Goal: Task Accomplishment & Management: Use online tool/utility

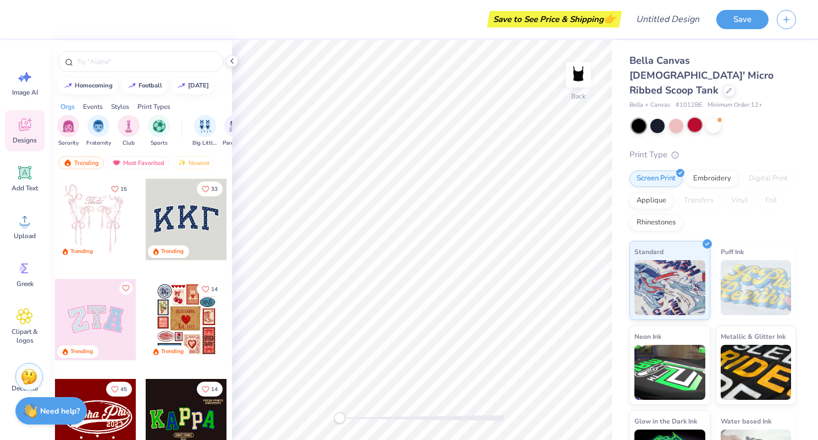
click at [693, 118] on div at bounding box center [695, 125] width 14 height 14
click at [674, 118] on div at bounding box center [676, 125] width 14 height 14
click at [658, 118] on div at bounding box center [658, 125] width 14 height 14
click at [655, 118] on div at bounding box center [658, 125] width 14 height 14
click at [672, 118] on div at bounding box center [676, 125] width 14 height 14
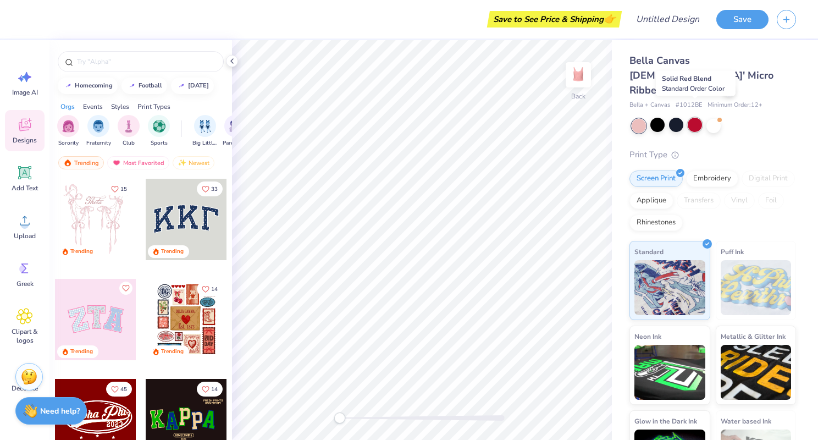
click at [692, 118] on div at bounding box center [695, 125] width 14 height 14
click at [638, 119] on div at bounding box center [639, 126] width 14 height 14
click at [655, 118] on div at bounding box center [658, 125] width 14 height 14
click at [689, 118] on div at bounding box center [695, 125] width 14 height 14
click at [659, 118] on div at bounding box center [658, 125] width 14 height 14
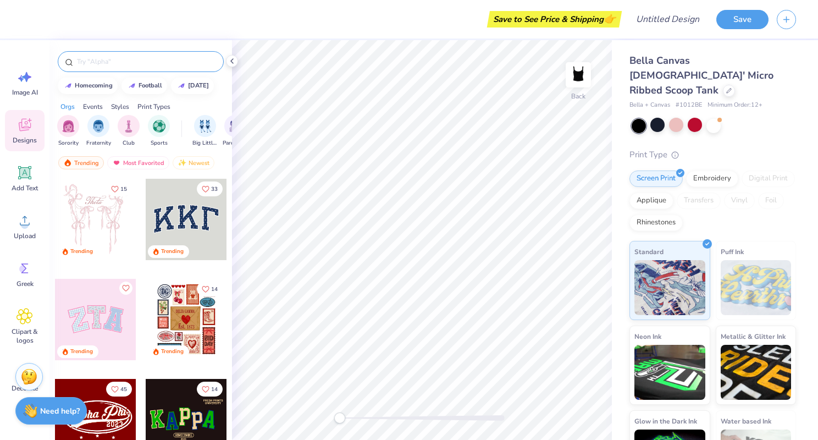
click at [127, 62] on input "text" at bounding box center [146, 61] width 141 height 11
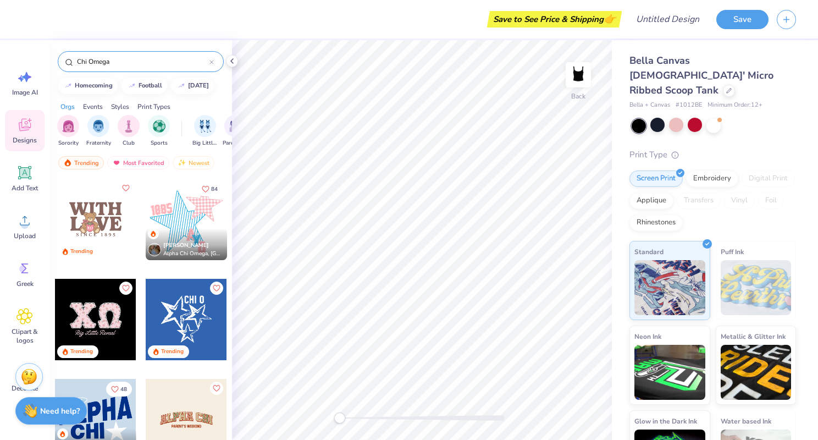
type input "Chi Omega"
click at [123, 241] on div at bounding box center [95, 219] width 81 height 81
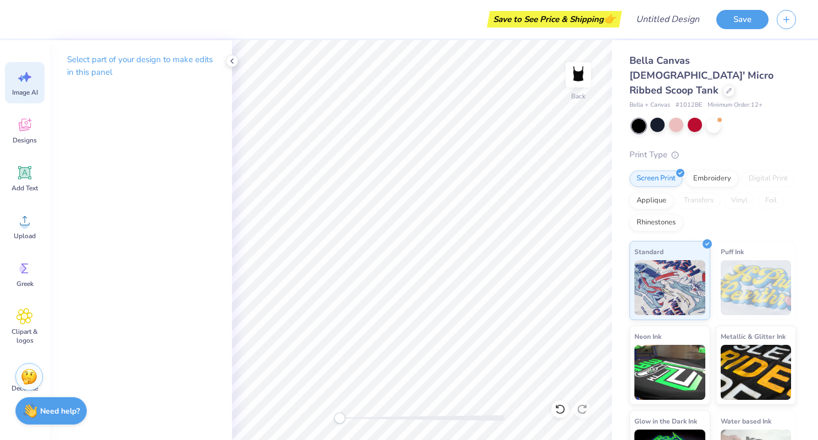
click at [16, 81] on icon at bounding box center [24, 77] width 16 height 16
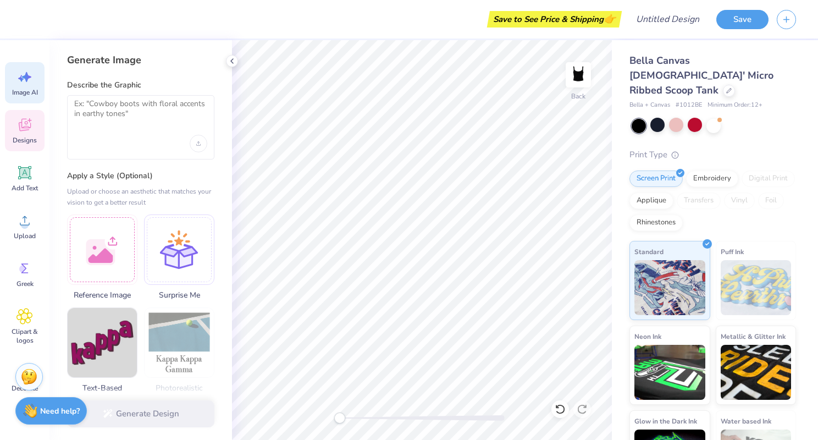
click at [27, 129] on icon at bounding box center [24, 126] width 10 height 9
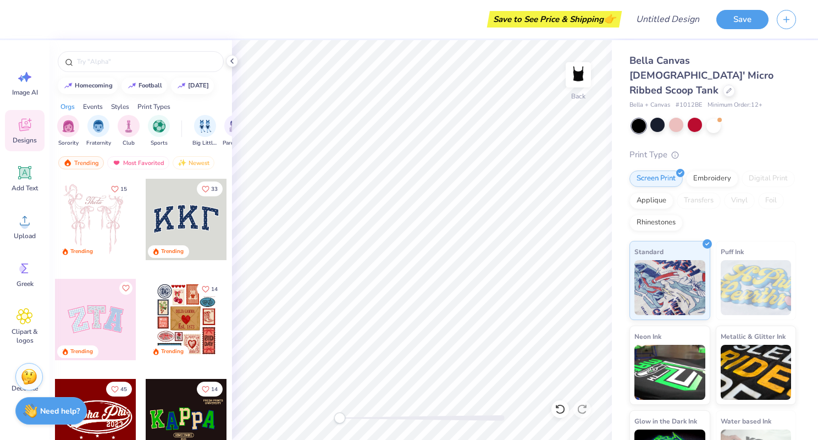
click at [105, 72] on div at bounding box center [140, 58] width 183 height 37
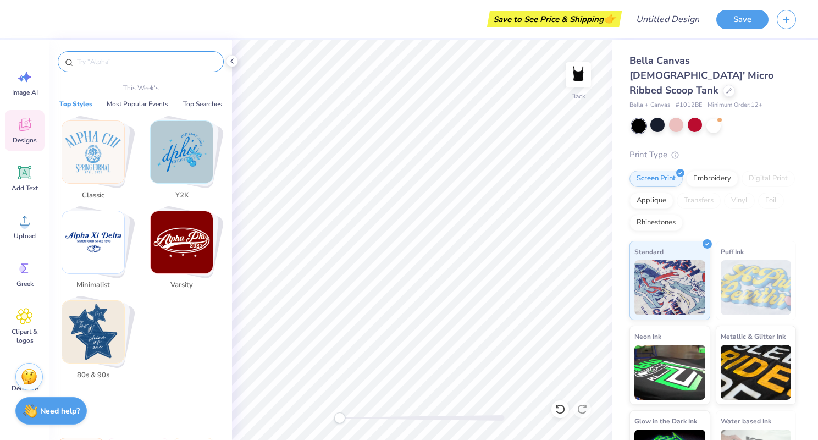
click at [109, 66] on input "text" at bounding box center [146, 61] width 141 height 11
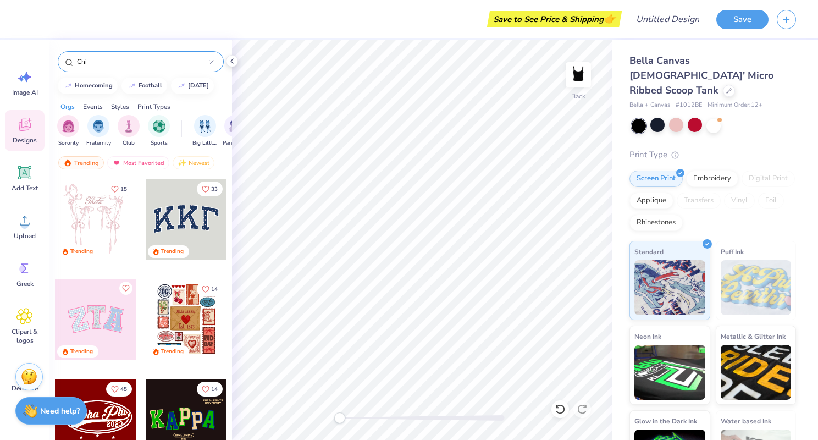
type input "Chi"
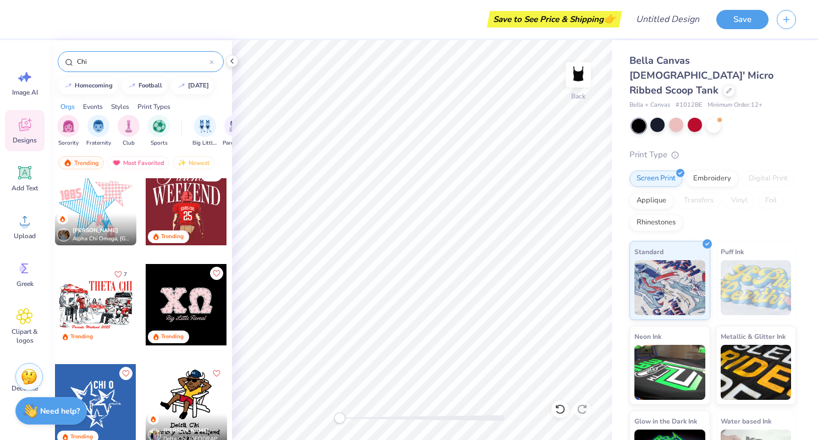
scroll to position [116, 0]
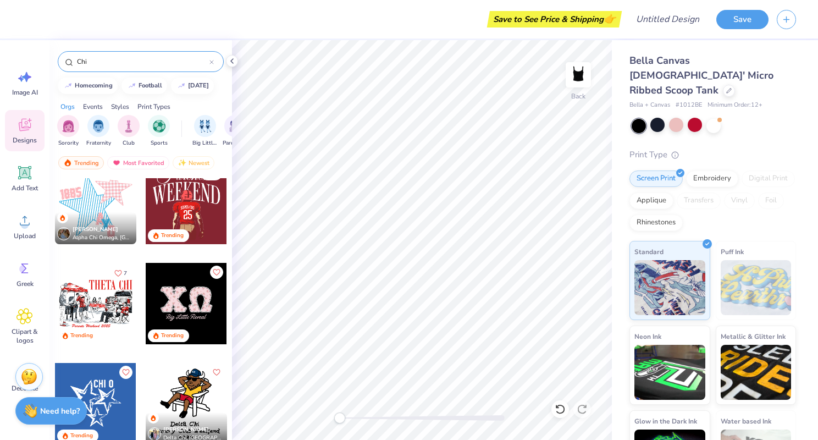
click at [168, 307] on div at bounding box center [186, 303] width 81 height 81
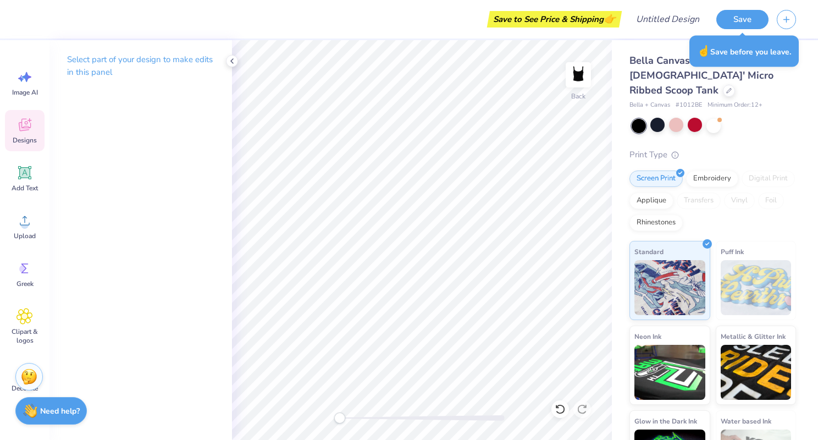
click at [23, 141] on span "Designs" at bounding box center [25, 140] width 24 height 9
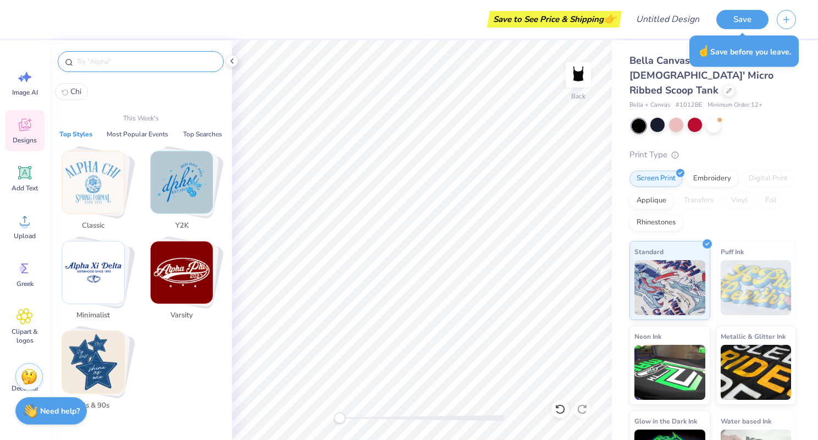
click at [128, 67] on input "text" at bounding box center [146, 61] width 141 height 11
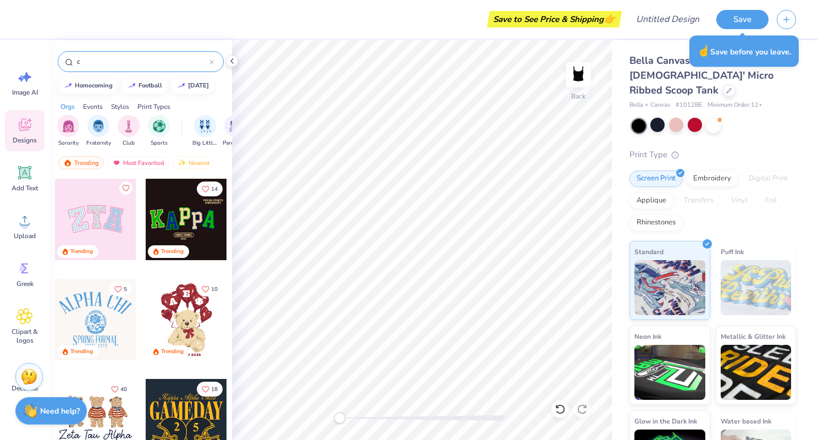
click at [122, 64] on input "c" at bounding box center [143, 61] width 134 height 11
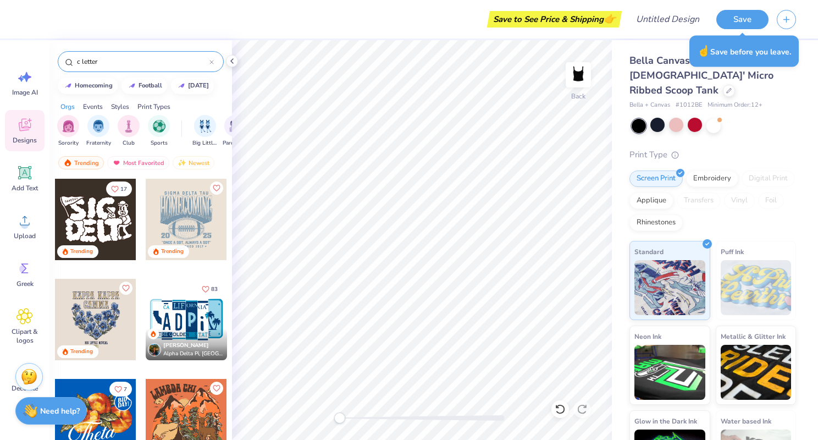
type input "c letter"
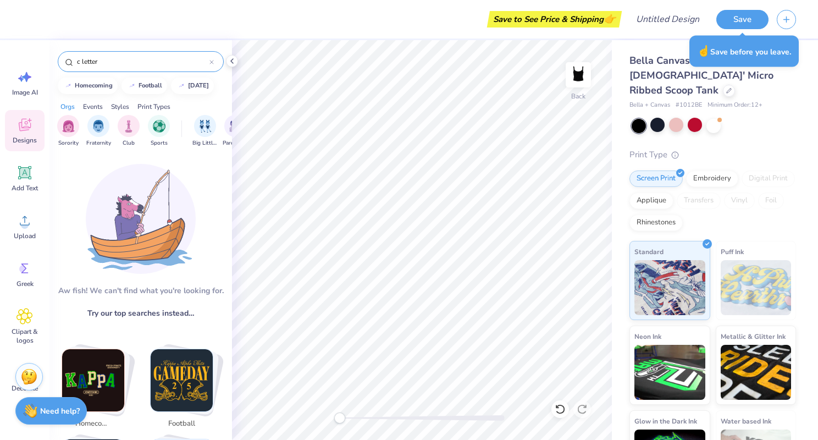
click at [19, 48] on div "Image AI Designs Add Text Upload Greek Clipart & logos Decorate" at bounding box center [24, 240] width 49 height 400
click at [23, 81] on icon at bounding box center [24, 77] width 16 height 16
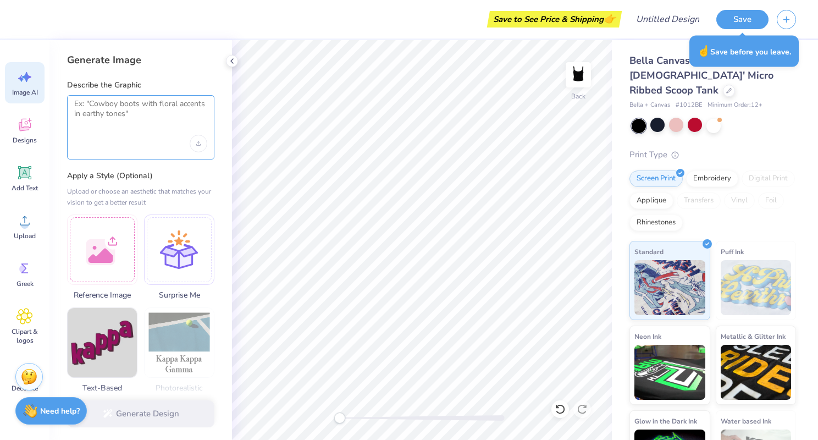
click at [102, 114] on textarea at bounding box center [140, 112] width 133 height 27
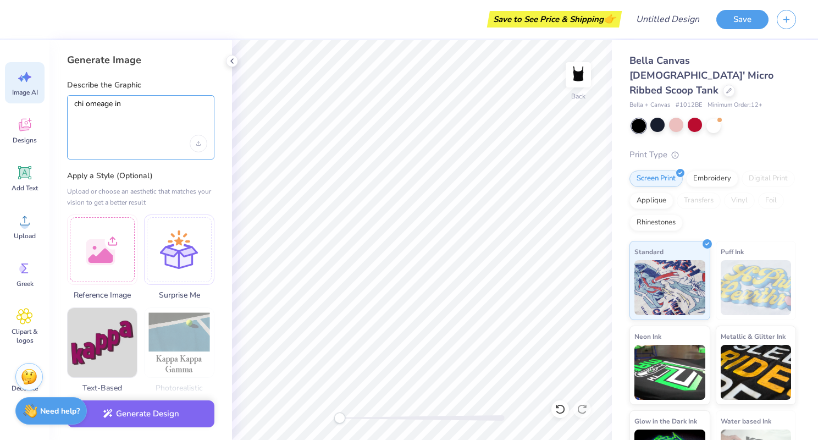
click at [114, 104] on textarea "chi omeage in" at bounding box center [140, 112] width 133 height 27
click at [136, 111] on textarea "chi omega in" at bounding box center [140, 112] width 133 height 27
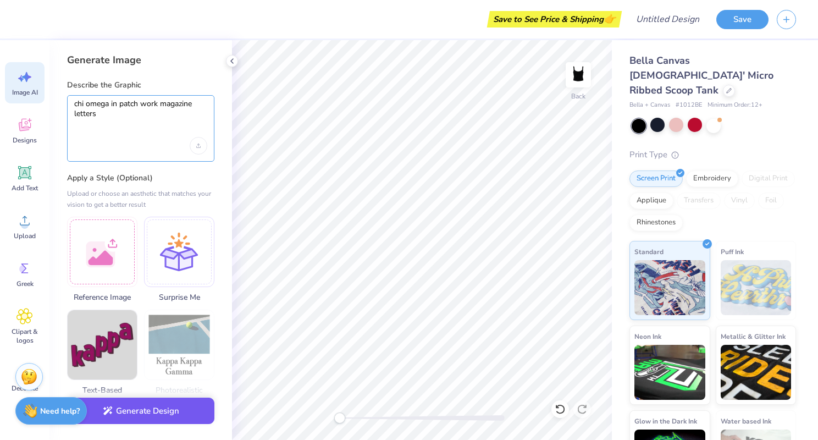
type textarea "chi omega in patch work magazine letters"
click at [142, 405] on button "Generate Design" at bounding box center [140, 411] width 147 height 27
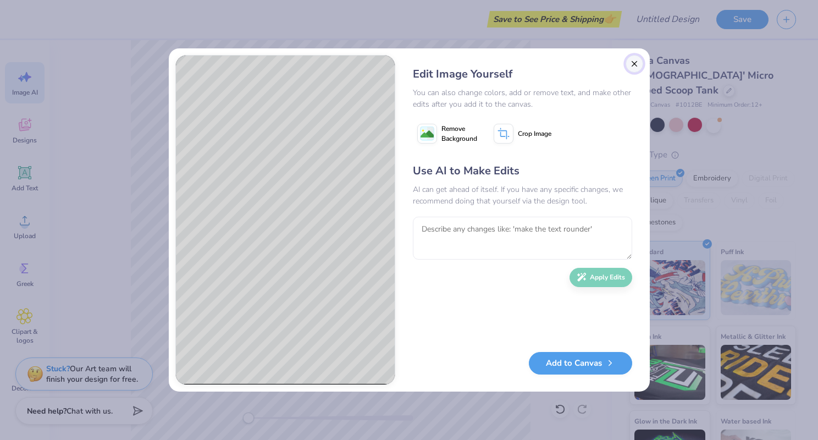
click at [635, 63] on button "Close" at bounding box center [635, 64] width 18 height 18
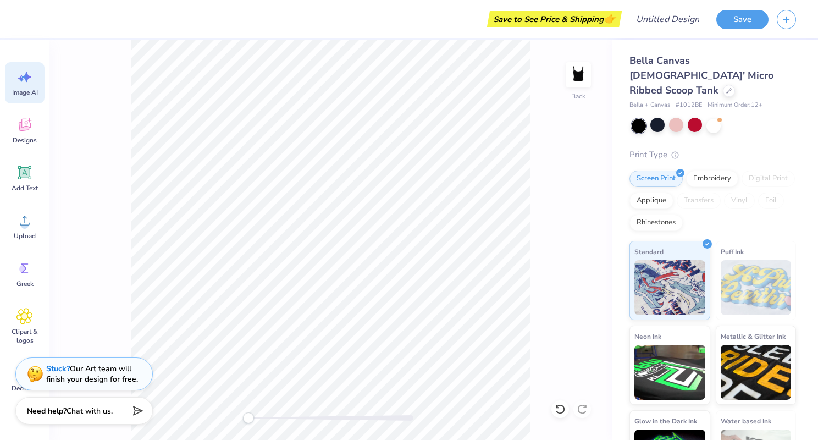
scroll to position [0, 25]
click at [23, 180] on icon at bounding box center [24, 172] width 16 height 16
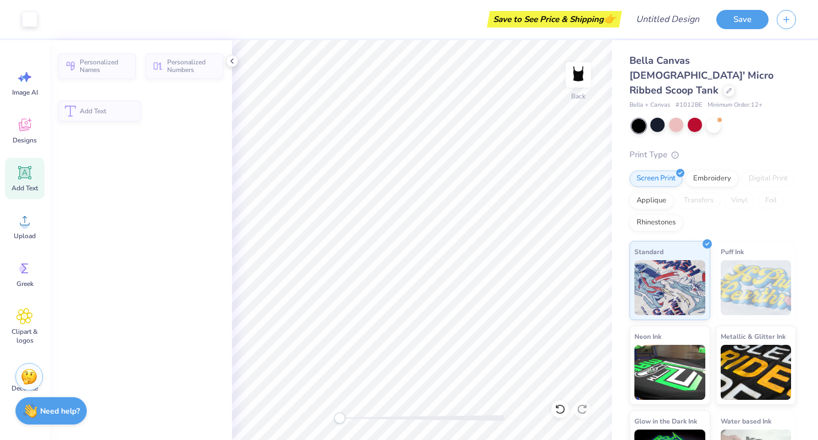
scroll to position [0, 0]
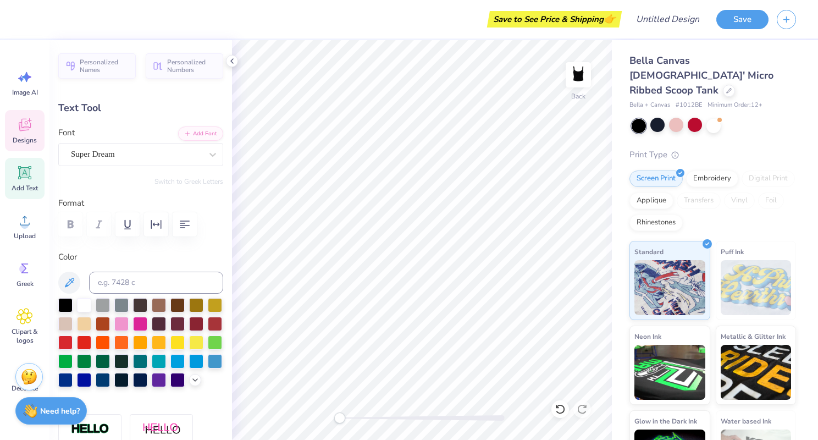
click at [19, 129] on icon at bounding box center [24, 125] width 16 height 16
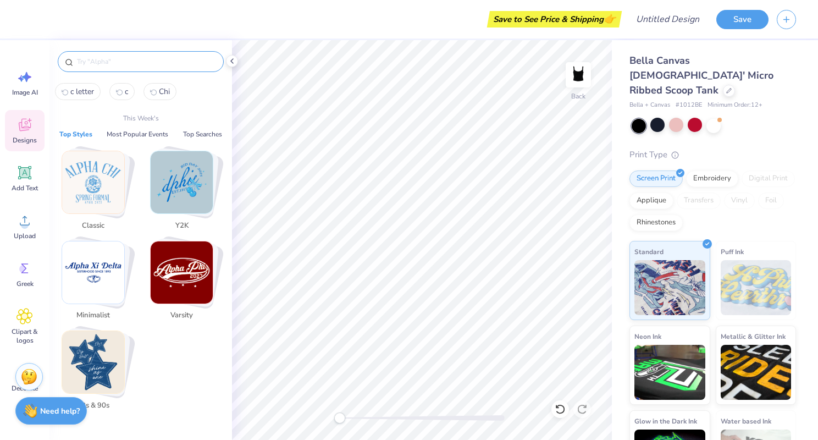
click at [106, 57] on input "text" at bounding box center [146, 61] width 141 height 11
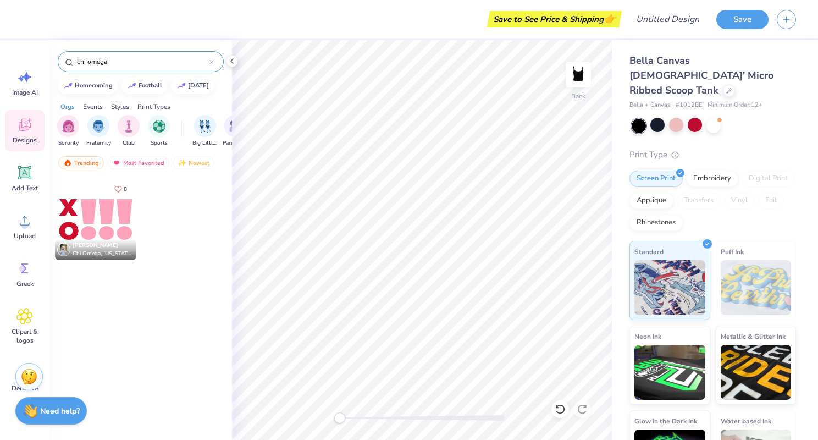
drag, startPoint x: 86, startPoint y: 63, endPoint x: 67, endPoint y: 63, distance: 19.8
click at [67, 63] on div "chi omega" at bounding box center [141, 61] width 166 height 21
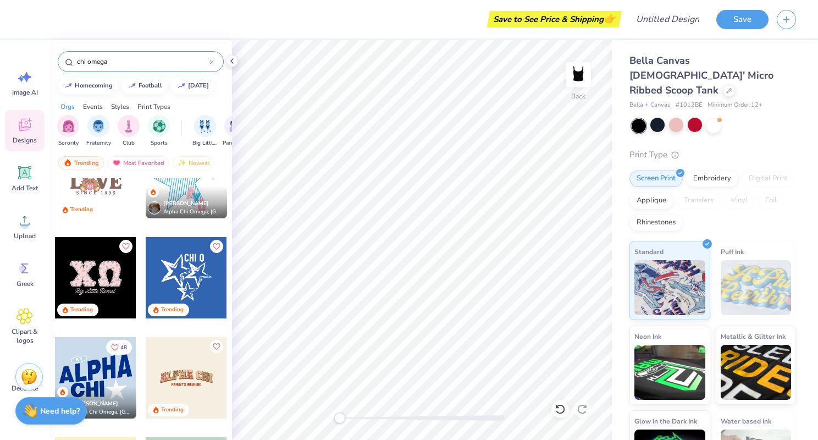
scroll to position [62, 0]
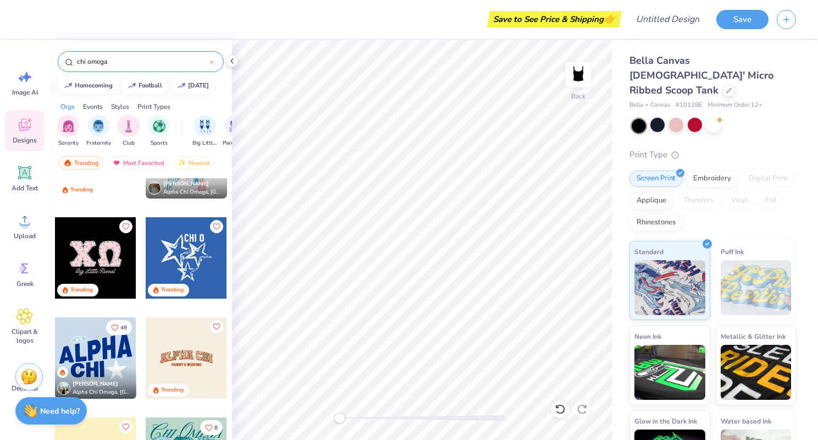
type input "chi omega"
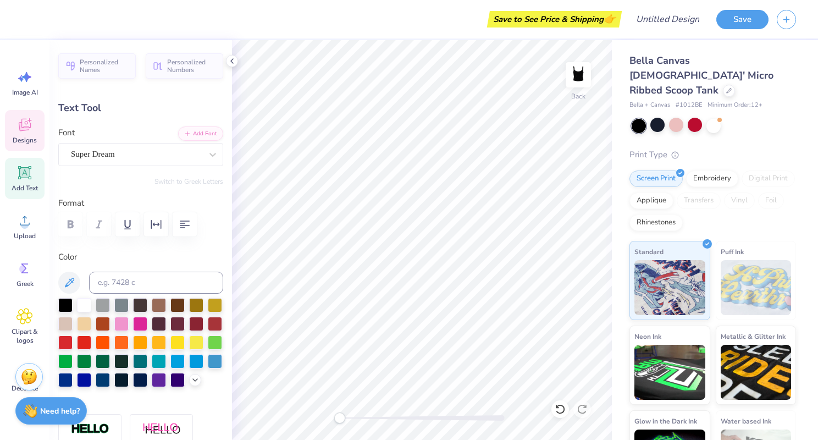
click at [20, 125] on icon at bounding box center [24, 126] width 10 height 9
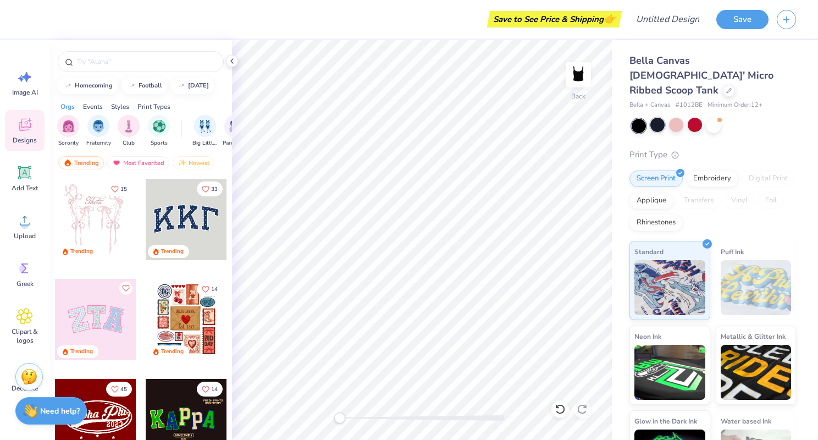
click at [657, 118] on div at bounding box center [658, 125] width 14 height 14
click at [103, 63] on input "text" at bounding box center [146, 61] width 141 height 11
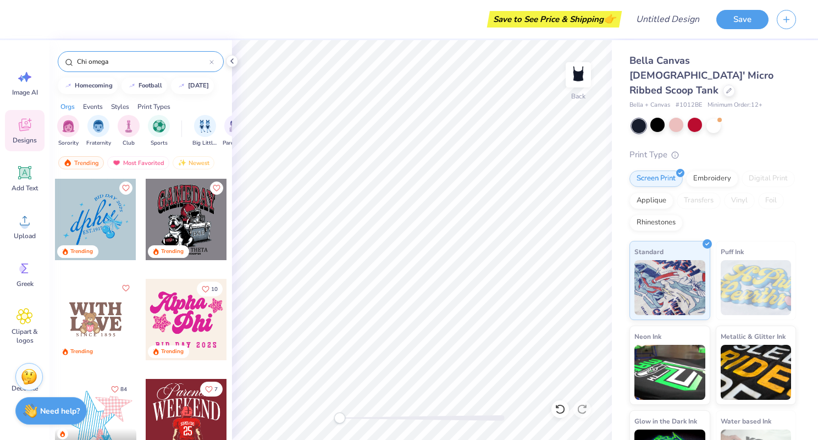
type input "Chi omega"
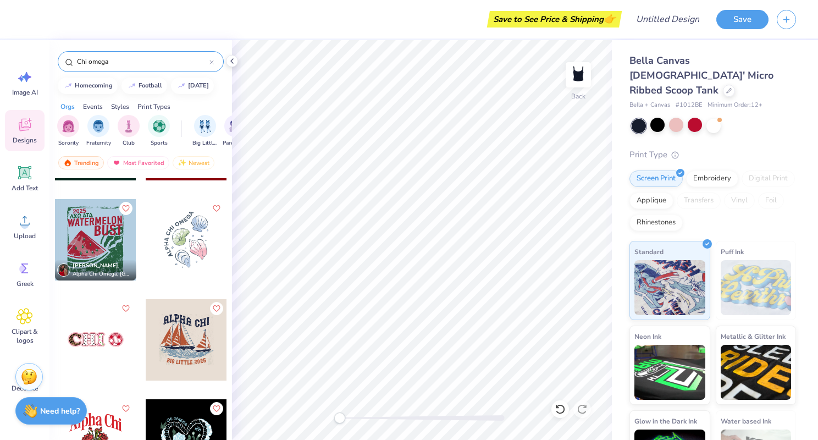
scroll to position [2730, 0]
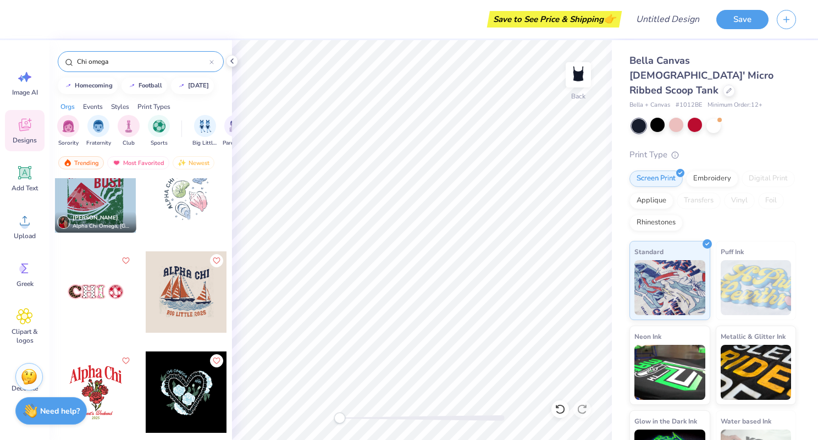
click at [113, 283] on div at bounding box center [95, 291] width 81 height 81
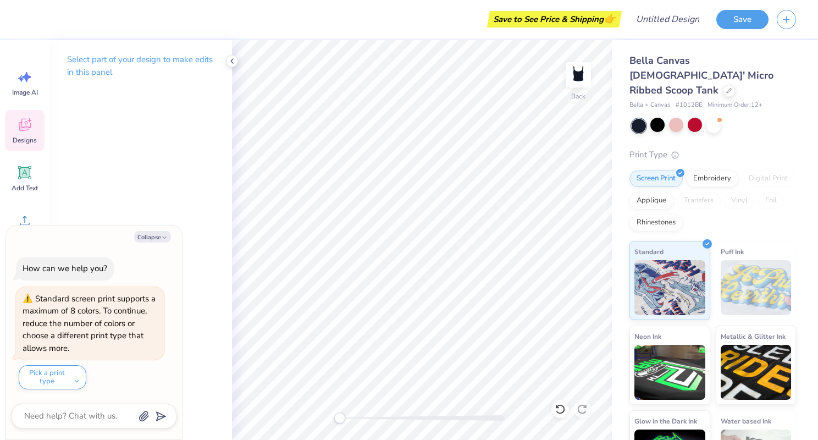
click at [25, 128] on icon at bounding box center [25, 125] width 12 height 13
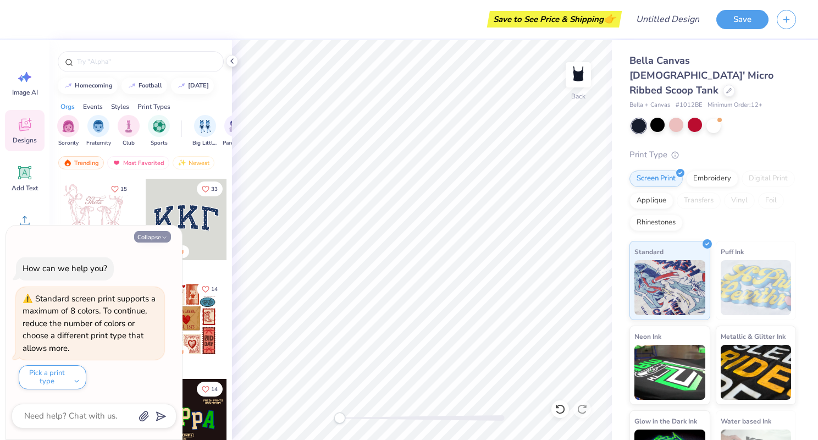
click at [150, 242] on button "Collapse" at bounding box center [152, 237] width 37 height 12
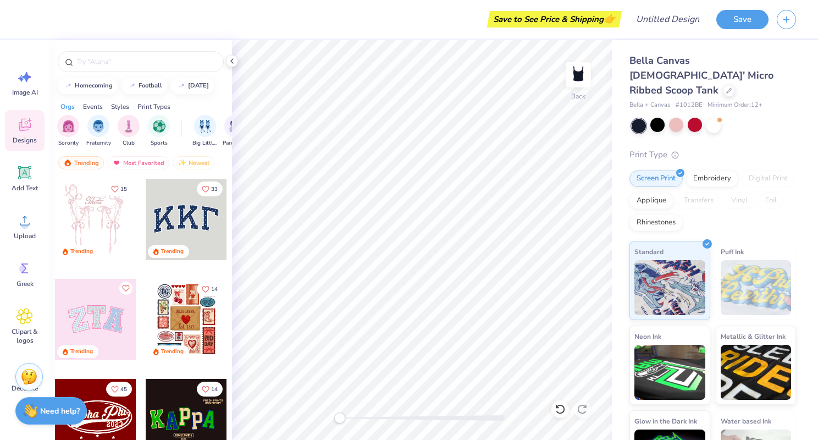
click at [192, 316] on div at bounding box center [186, 319] width 81 height 81
type textarea "x"
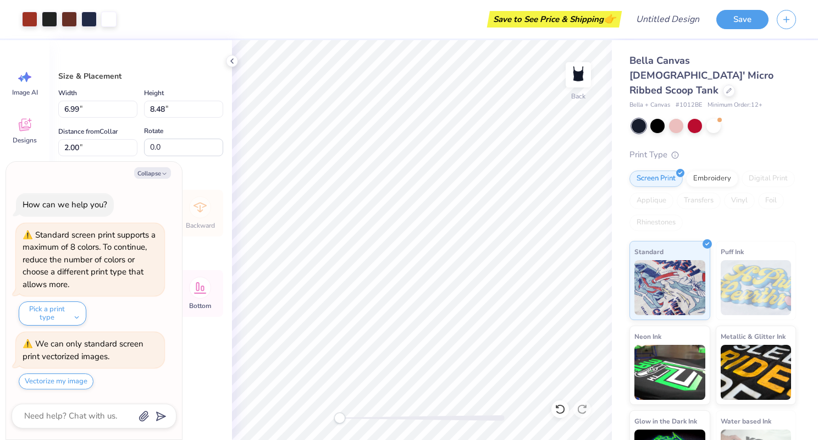
type textarea "x"
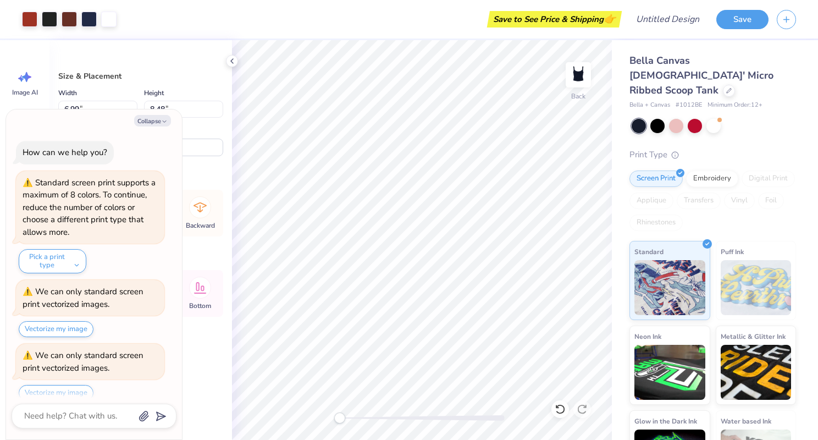
scroll to position [12, 0]
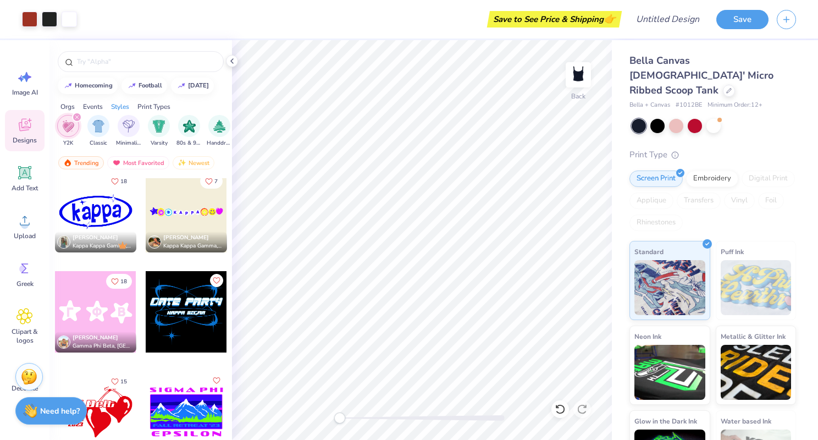
scroll to position [2649, 0]
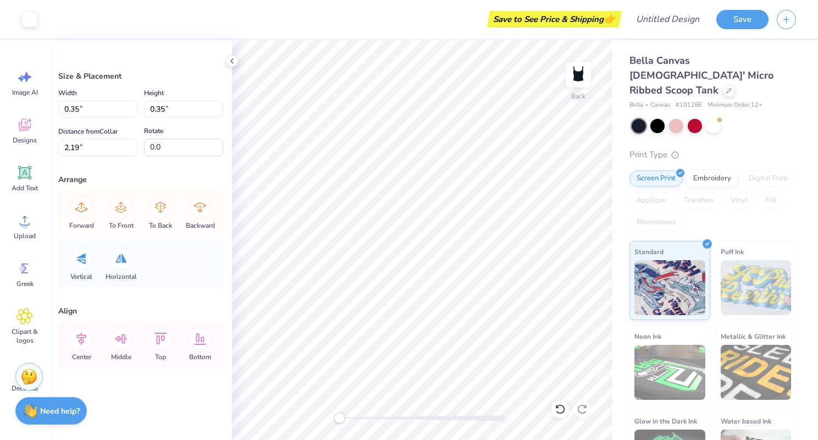
click at [560, 407] on icon at bounding box center [560, 409] width 11 height 11
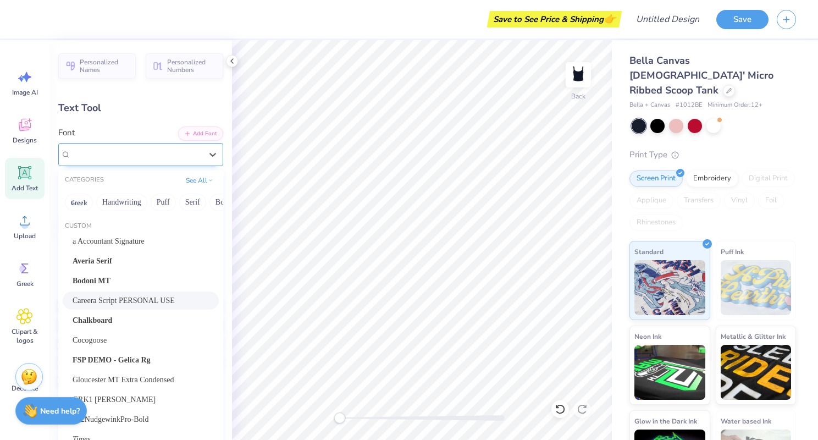
scroll to position [42, 0]
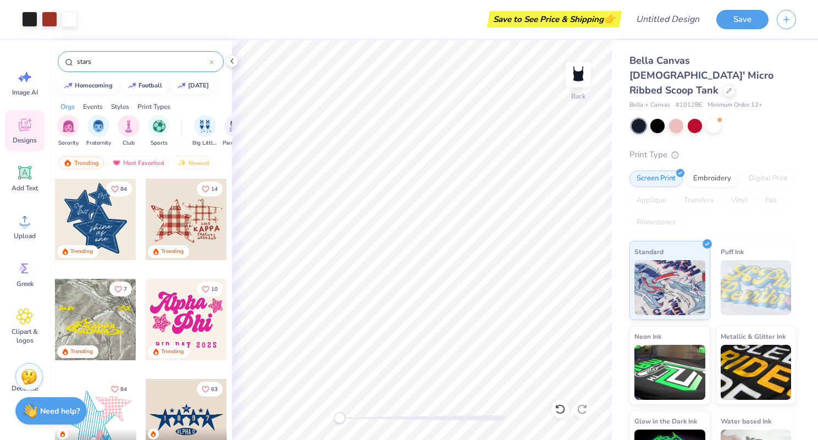
scroll to position [42, 0]
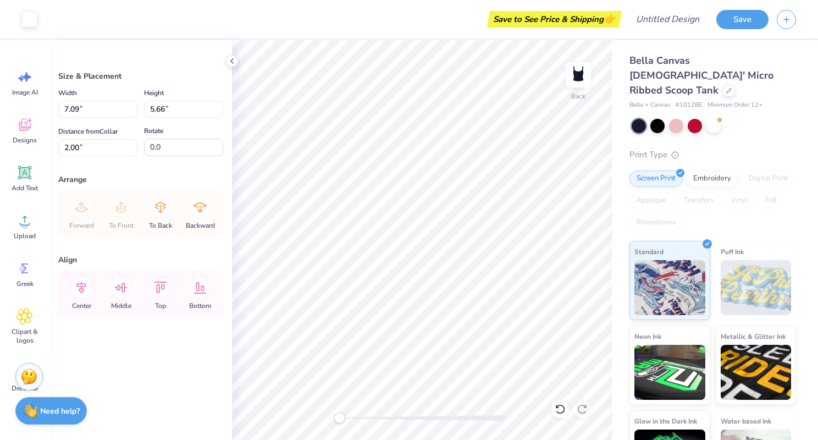
scroll to position [42, 0]
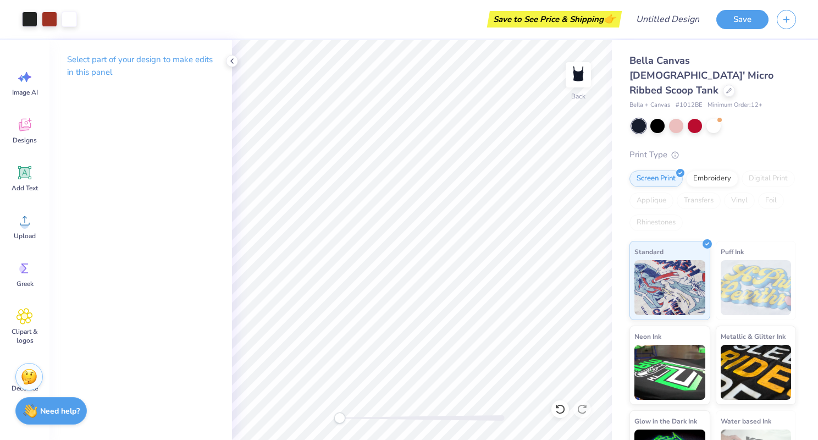
scroll to position [42, 0]
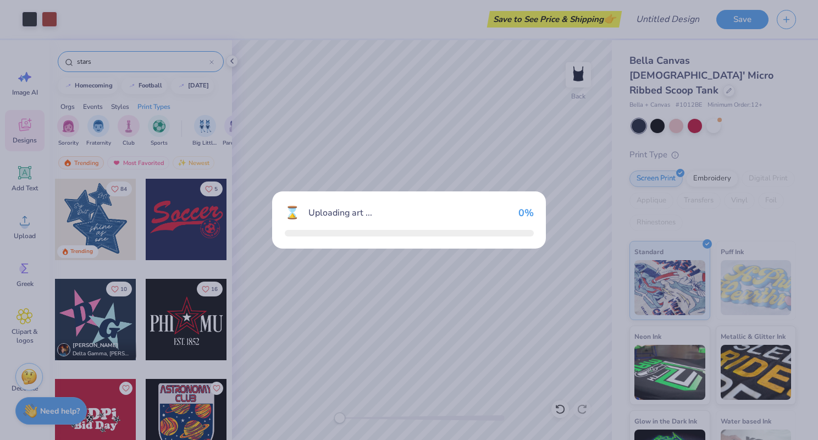
scroll to position [0, 931]
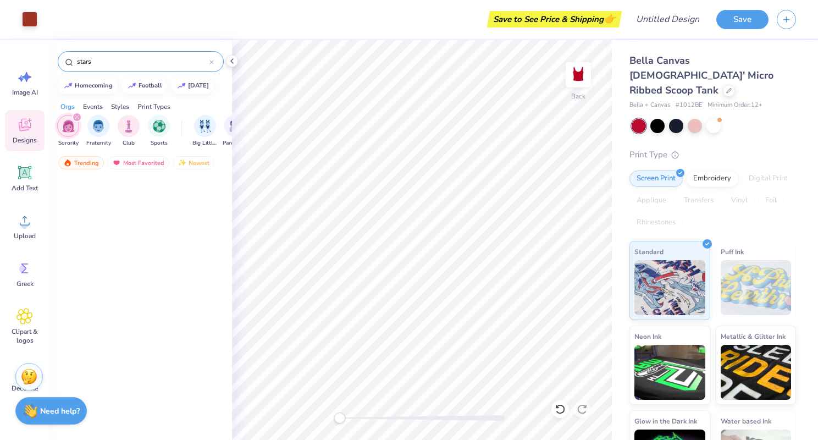
scroll to position [1224, 0]
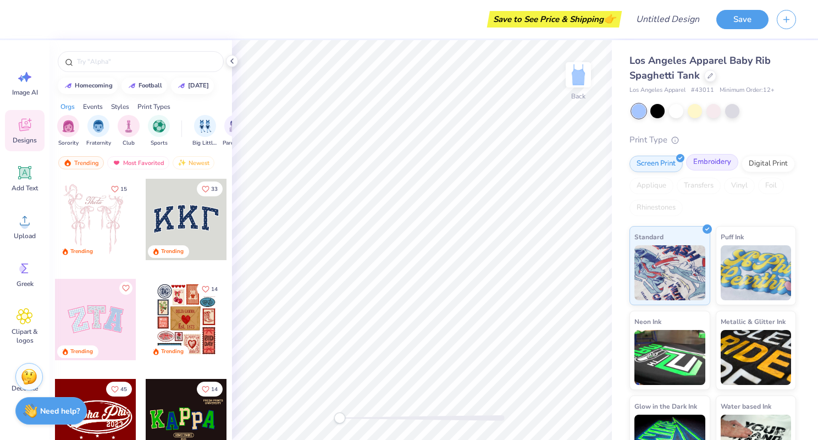
click at [703, 170] on div "Embroidery" at bounding box center [712, 162] width 52 height 16
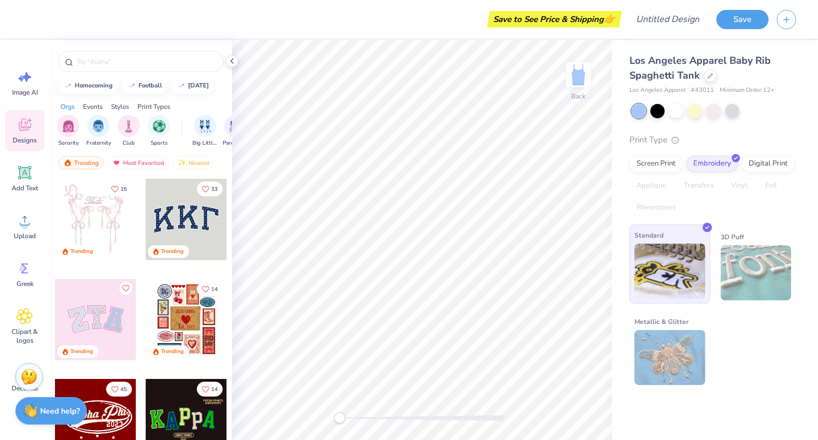
click at [660, 258] on img at bounding box center [670, 271] width 71 height 55
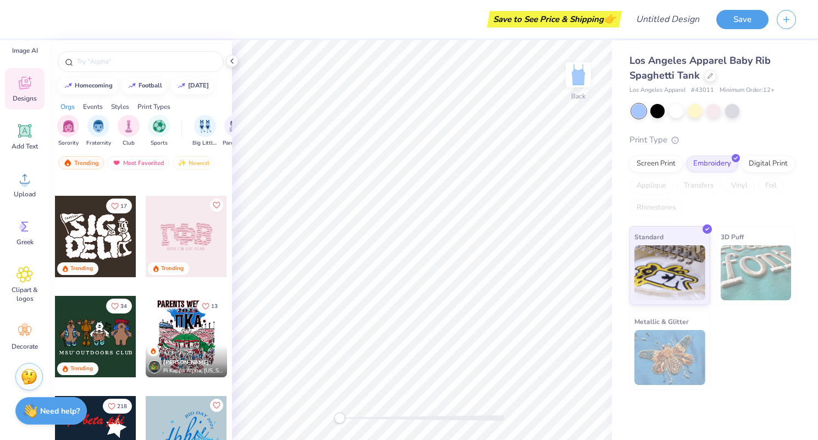
scroll to position [579, 0]
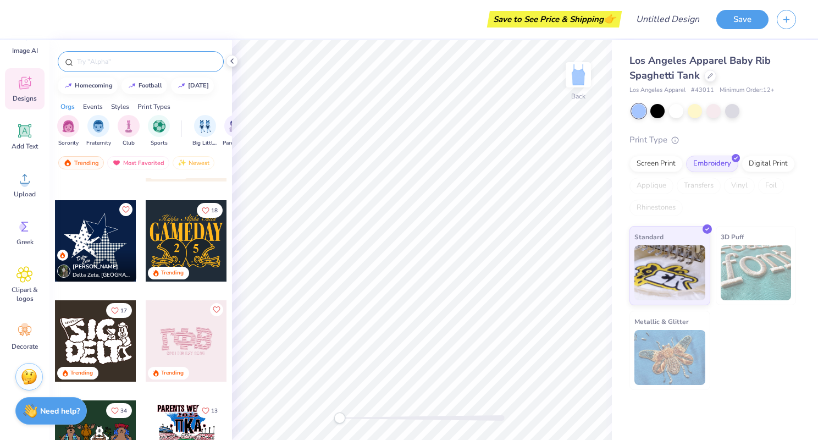
click at [101, 59] on input "text" at bounding box center [146, 61] width 141 height 11
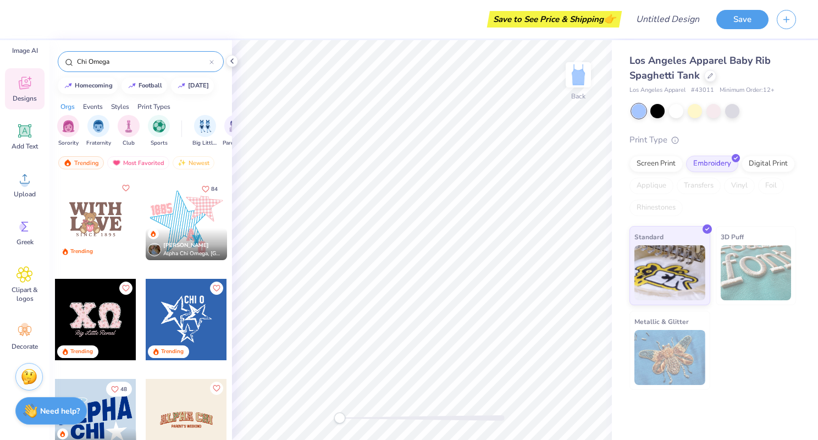
type input "Chi Omega"
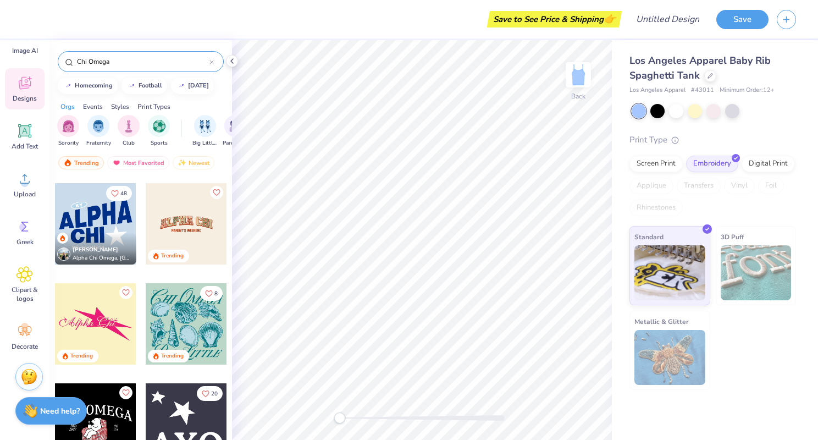
scroll to position [205, 0]
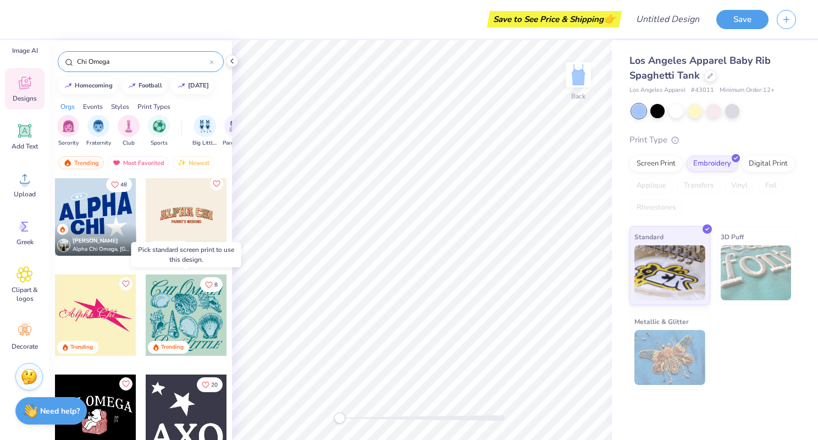
click at [172, 305] on div at bounding box center [186, 314] width 81 height 81
click at [175, 306] on div at bounding box center [186, 314] width 81 height 81
click at [195, 298] on div at bounding box center [186, 314] width 81 height 81
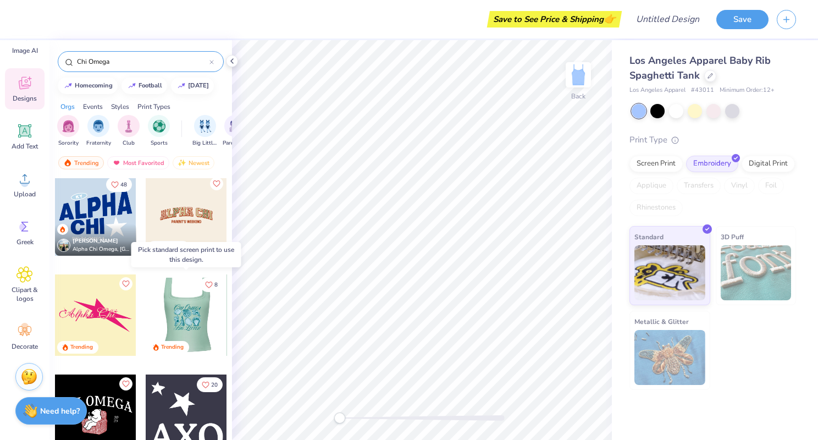
click at [183, 297] on div at bounding box center [185, 314] width 81 height 81
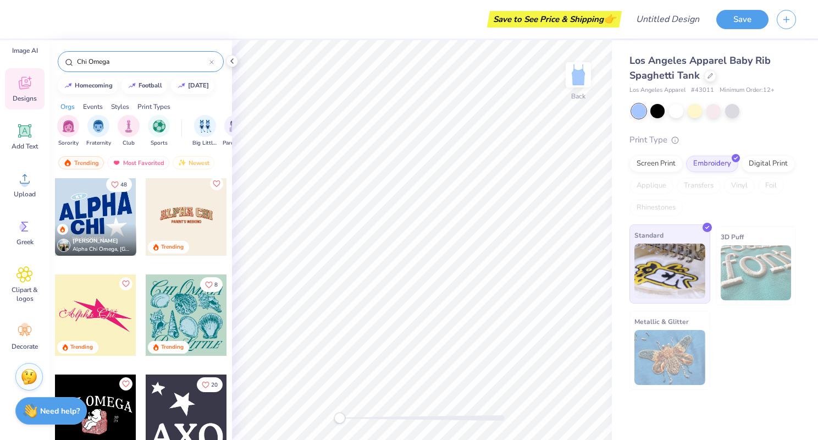
click at [672, 266] on img at bounding box center [670, 271] width 71 height 55
click at [651, 165] on div "Screen Print" at bounding box center [656, 162] width 53 height 16
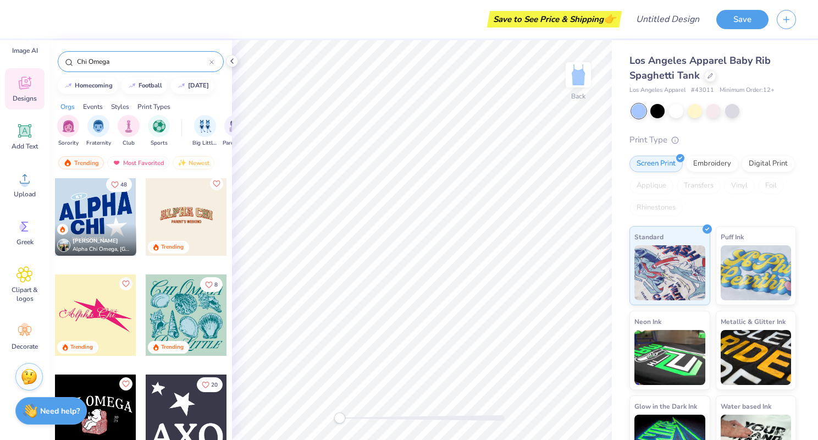
click at [164, 312] on div at bounding box center [186, 314] width 81 height 81
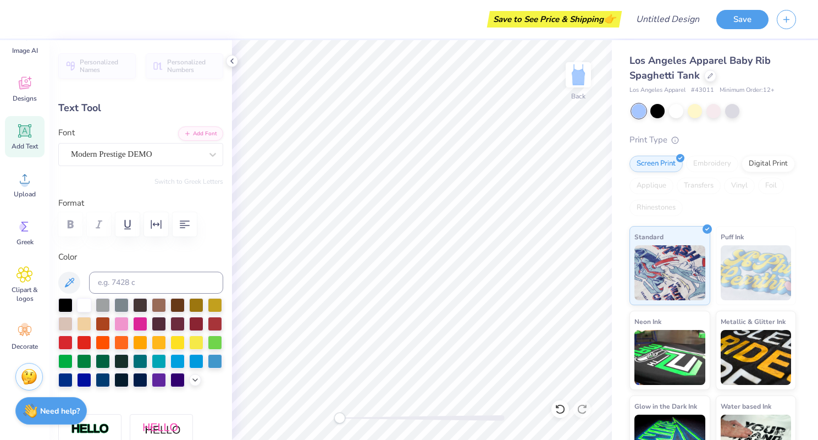
type textarea "est. 1885"
type input "5.14"
type input "0.80"
type input "8.28"
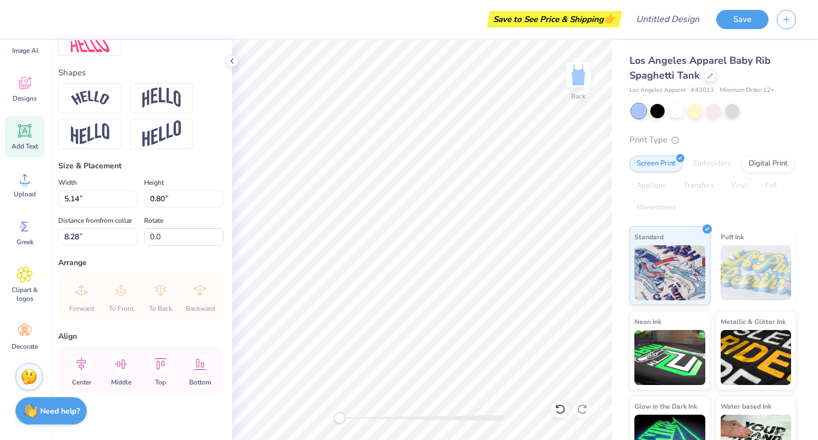
scroll to position [466, 0]
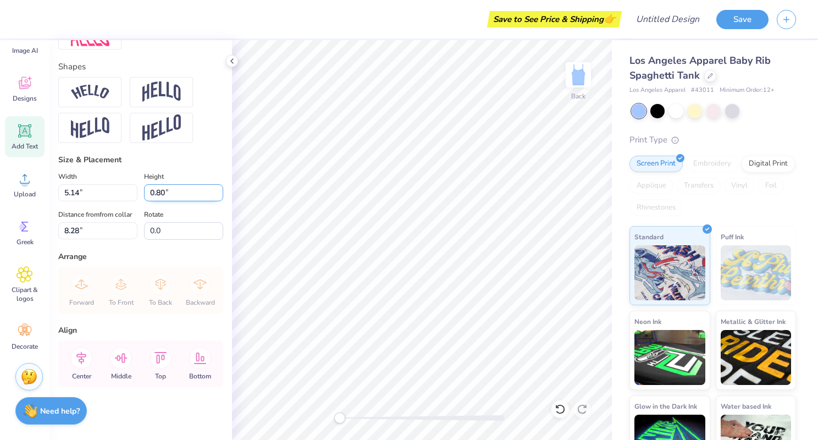
click at [218, 196] on input "0.79" at bounding box center [183, 192] width 79 height 17
click at [218, 196] on input "0.78" at bounding box center [183, 192] width 79 height 17
click at [218, 196] on input "0.77" at bounding box center [183, 192] width 79 height 17
type input "0.76"
click at [217, 196] on input "0.76" at bounding box center [183, 192] width 79 height 17
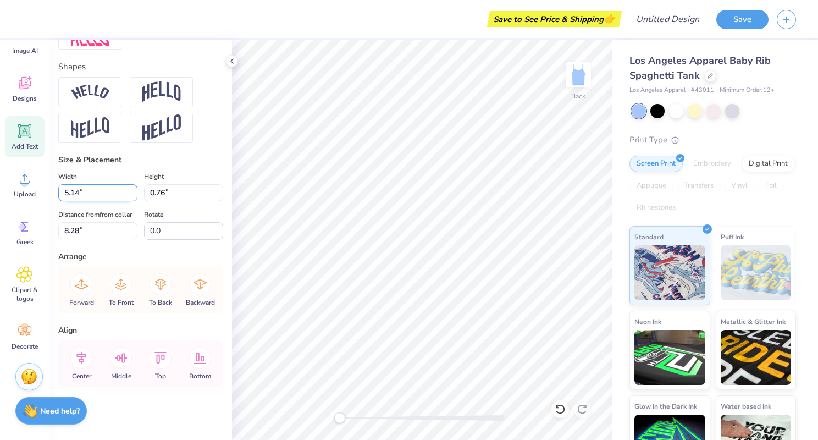
click at [106, 197] on input "5.14" at bounding box center [97, 192] width 79 height 17
type input "4.86"
type input "8.30"
click at [132, 196] on input "4.85" at bounding box center [97, 192] width 79 height 17
type input "4.84"
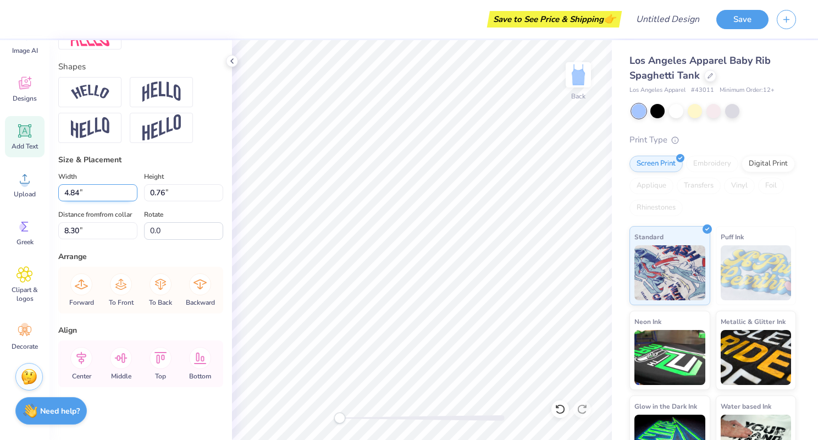
click at [132, 196] on input "4.84" at bounding box center [97, 192] width 79 height 17
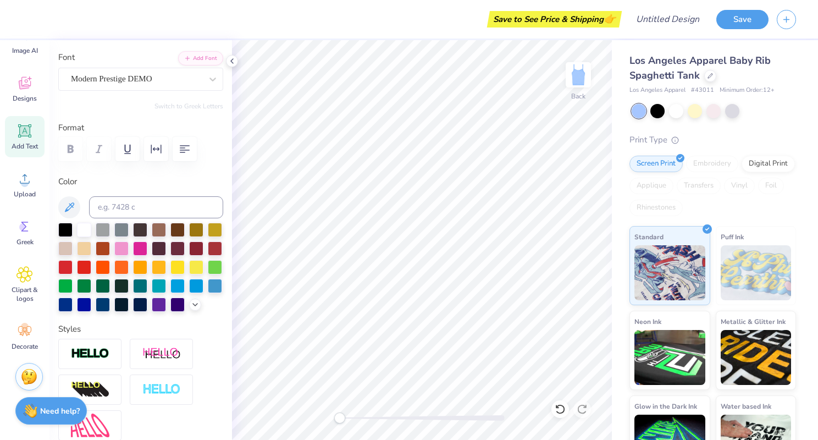
scroll to position [0, 0]
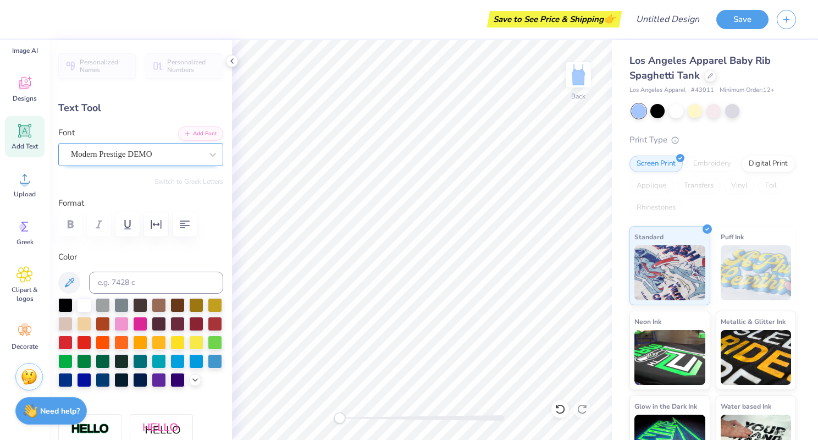
click at [178, 151] on div "Modern Prestige DEMO" at bounding box center [136, 154] width 133 height 17
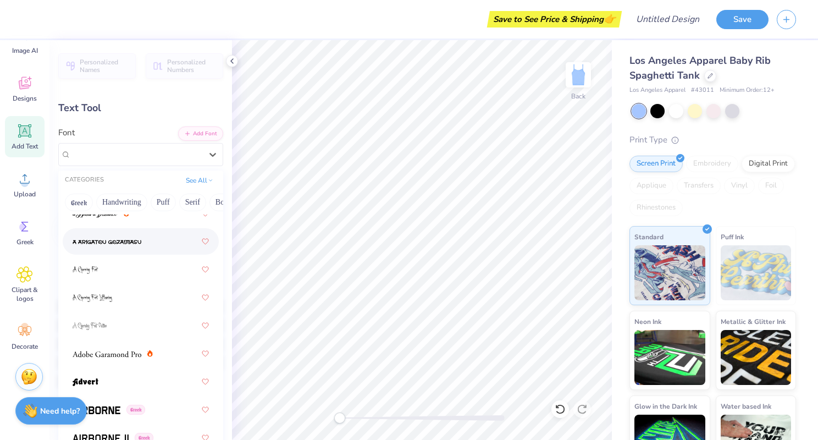
scroll to position [148, 0]
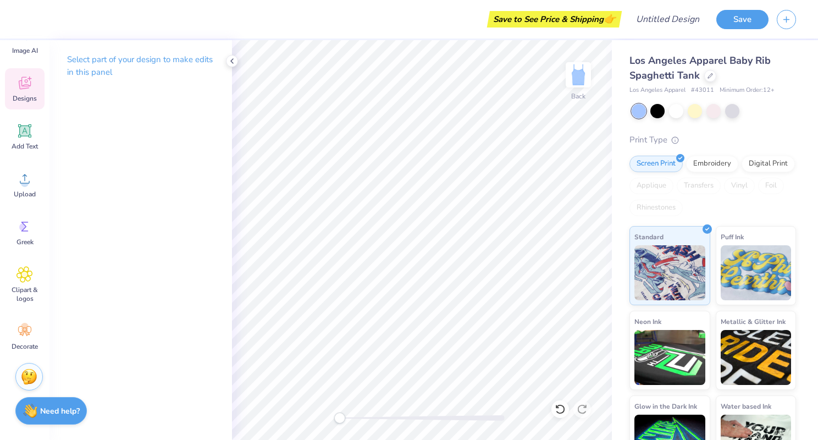
click at [24, 95] on span "Designs" at bounding box center [25, 98] width 24 height 9
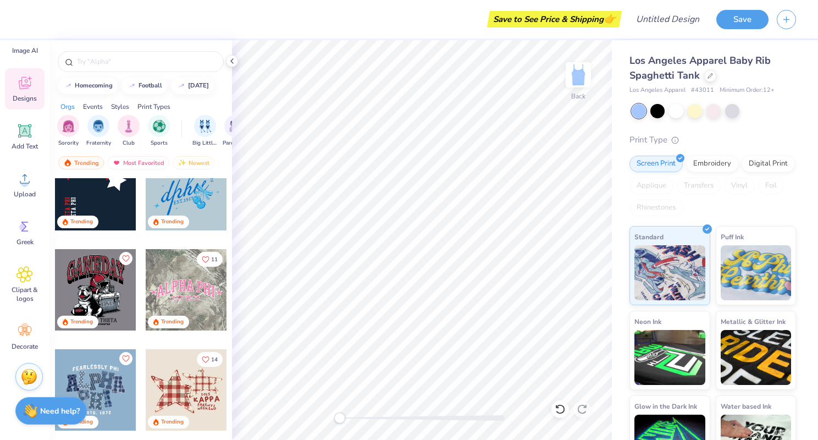
scroll to position [1452, 0]
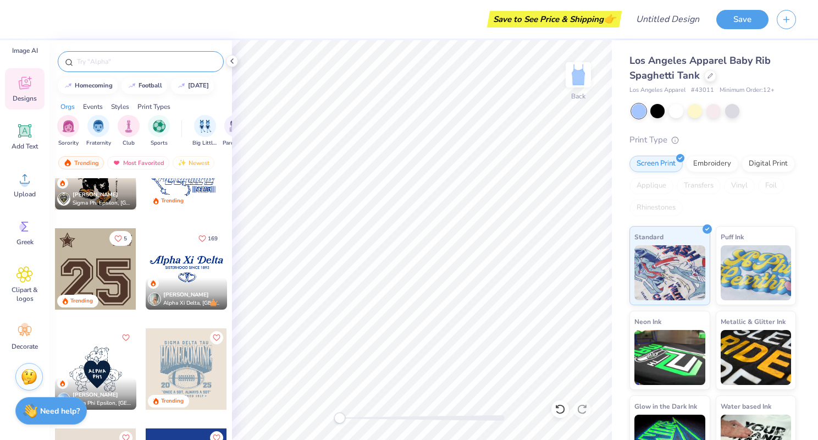
click at [96, 62] on input "text" at bounding box center [146, 61] width 141 height 11
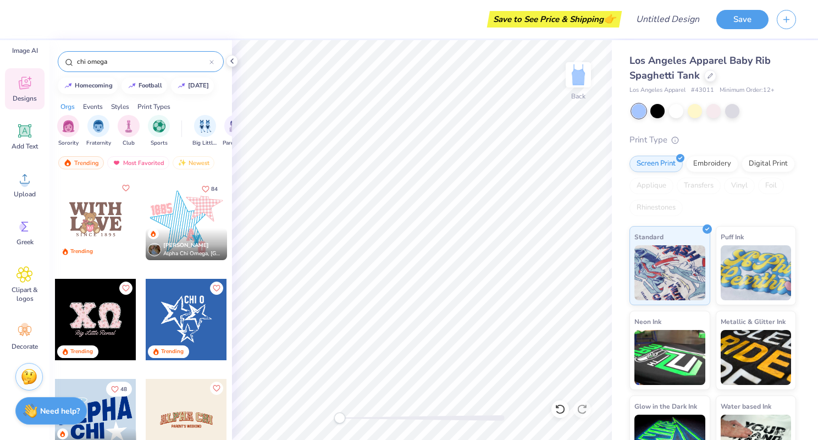
type input "chi omega"
